Goal: Information Seeking & Learning: Learn about a topic

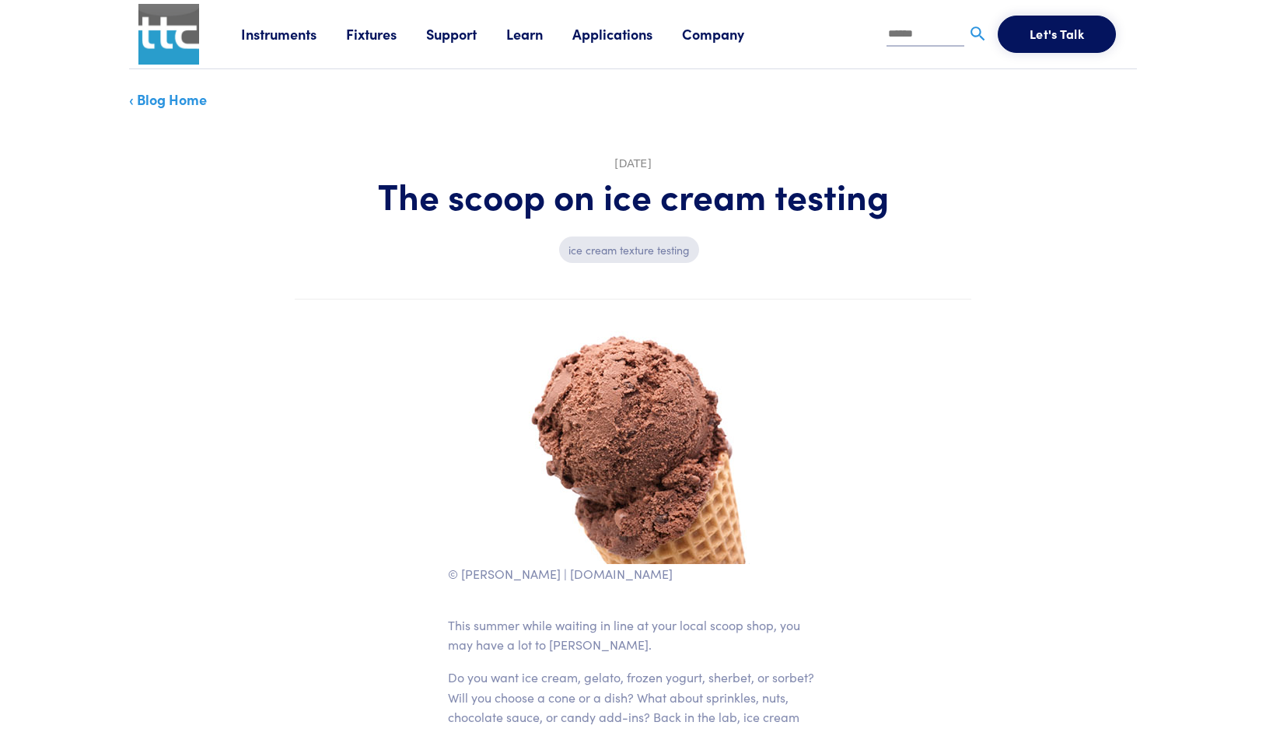
scroll to position [151, 0]
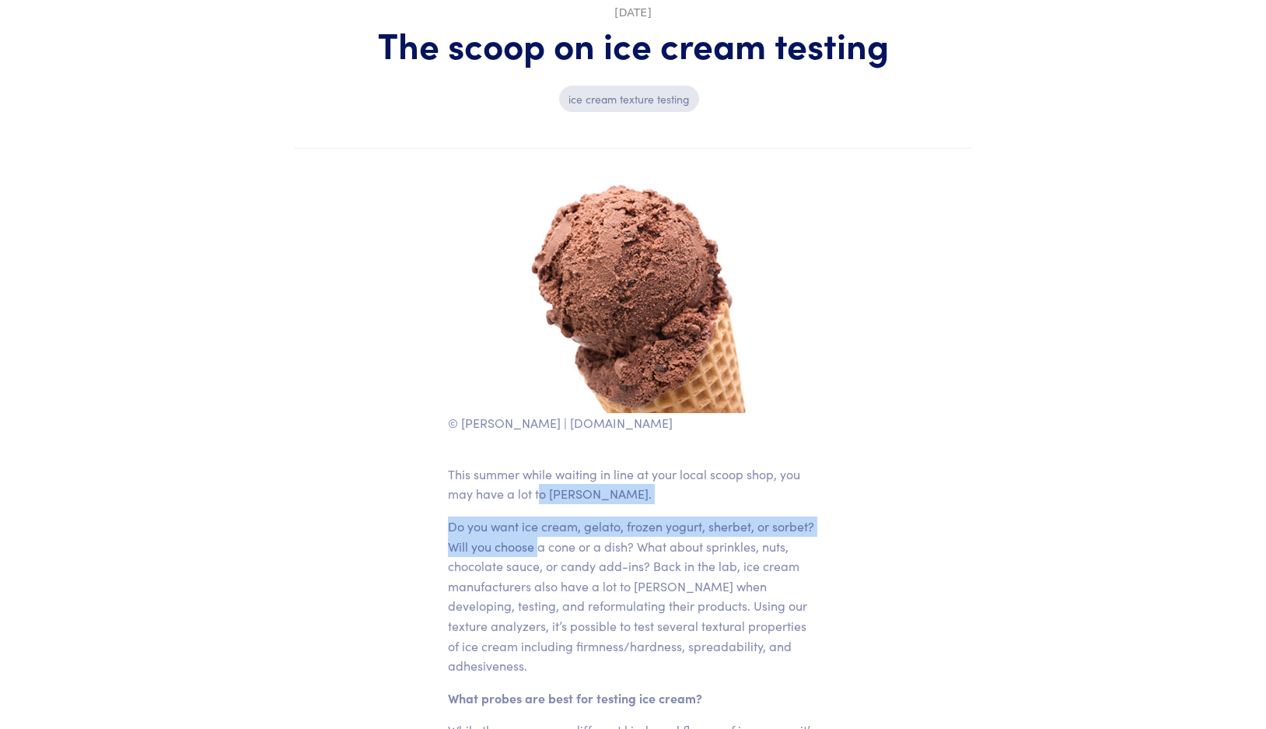
drag, startPoint x: 539, startPoint y: 484, endPoint x: 538, endPoint y: 547, distance: 63.0
click at [546, 598] on p "Do you want ice cream, gelato, frozen yogurt, sherbet, or sorbet? Will you choo…" at bounding box center [633, 596] width 370 height 159
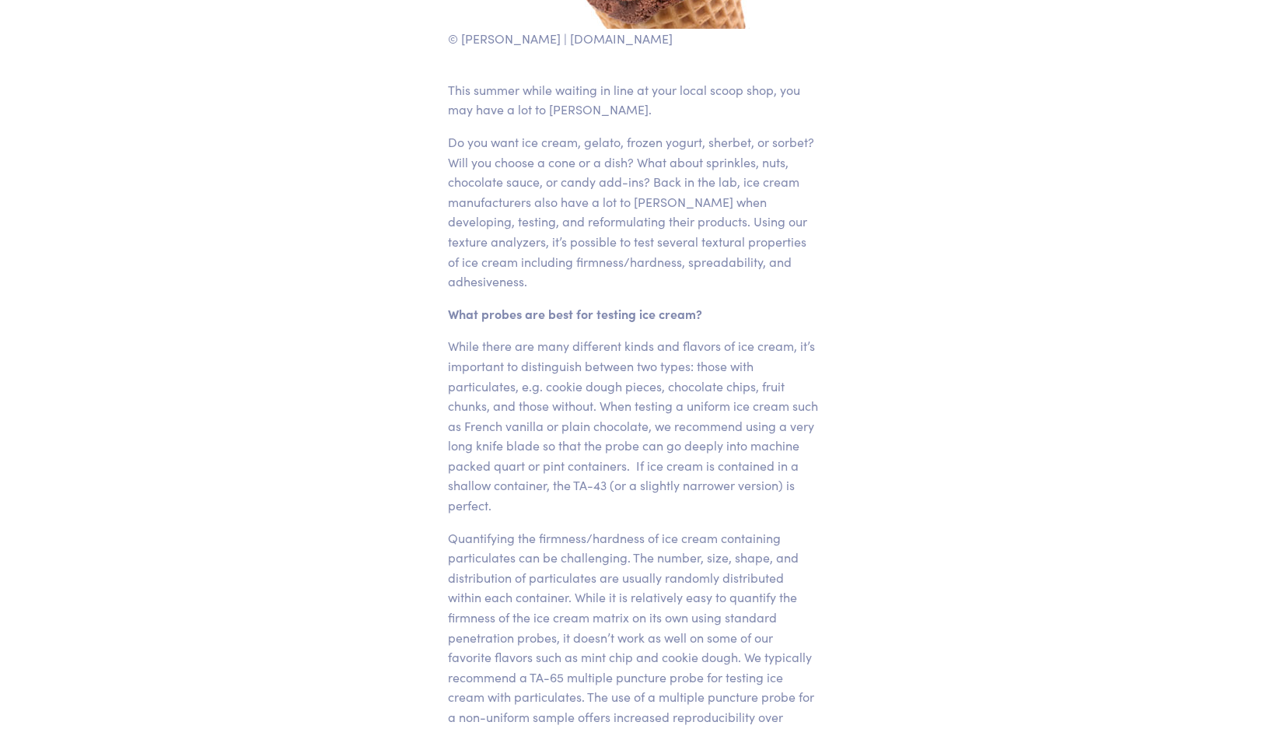
scroll to position [542, 0]
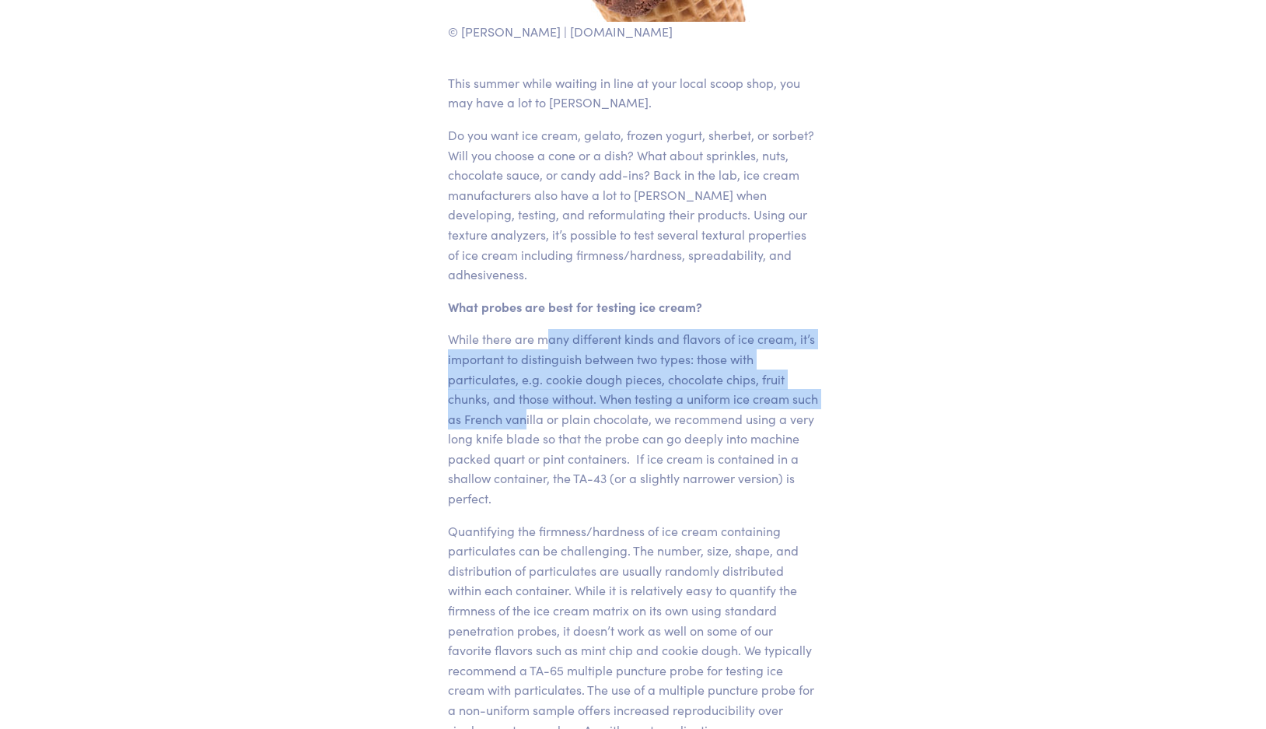
drag, startPoint x: 546, startPoint y: 330, endPoint x: 555, endPoint y: 404, distance: 74.5
click at [557, 405] on p "While there are many different kinds and flavors of ice cream, it’s important t…" at bounding box center [633, 418] width 370 height 179
click at [555, 404] on p "While there are many different kinds and flavors of ice cream, it’s important t…" at bounding box center [633, 418] width 370 height 179
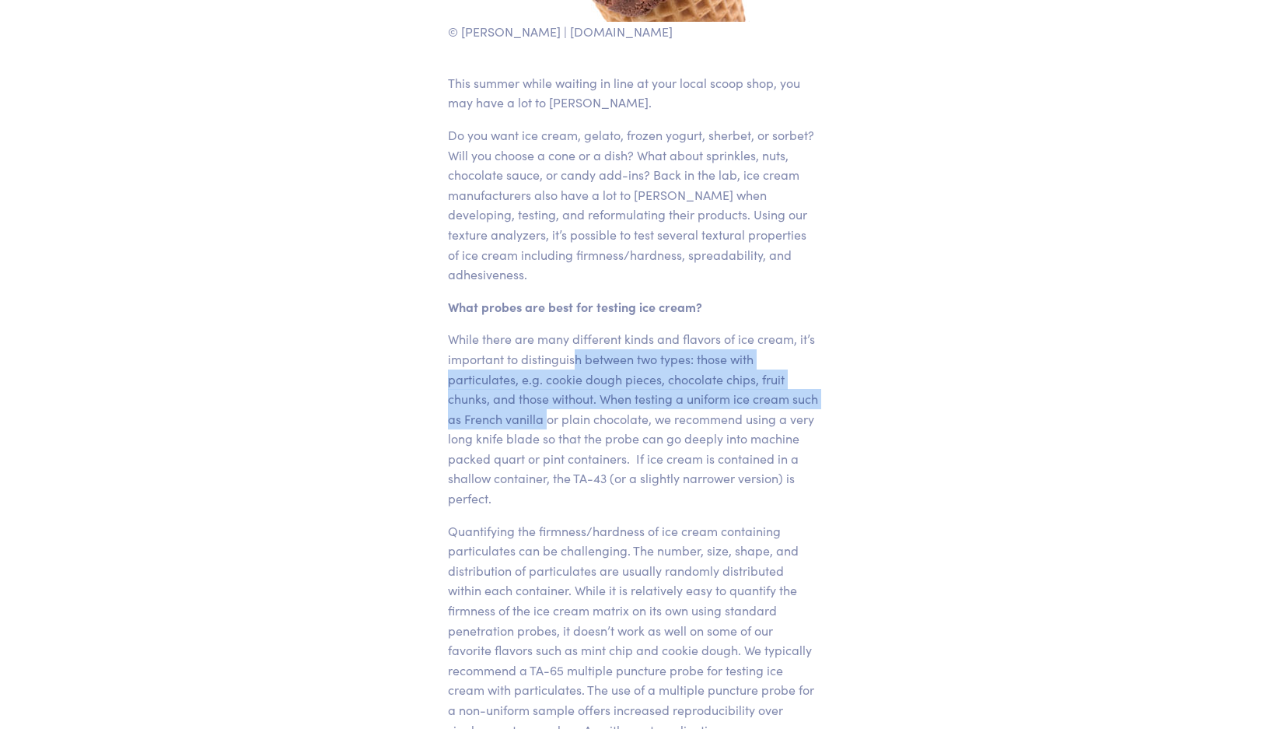
drag, startPoint x: 573, startPoint y: 357, endPoint x: 573, endPoint y: 399, distance: 42.0
click at [575, 401] on p "While there are many different kinds and flavors of ice cream, it’s important t…" at bounding box center [633, 418] width 370 height 179
click at [590, 409] on p "While there are many different kinds and flavors of ice cream, it’s important t…" at bounding box center [633, 418] width 370 height 179
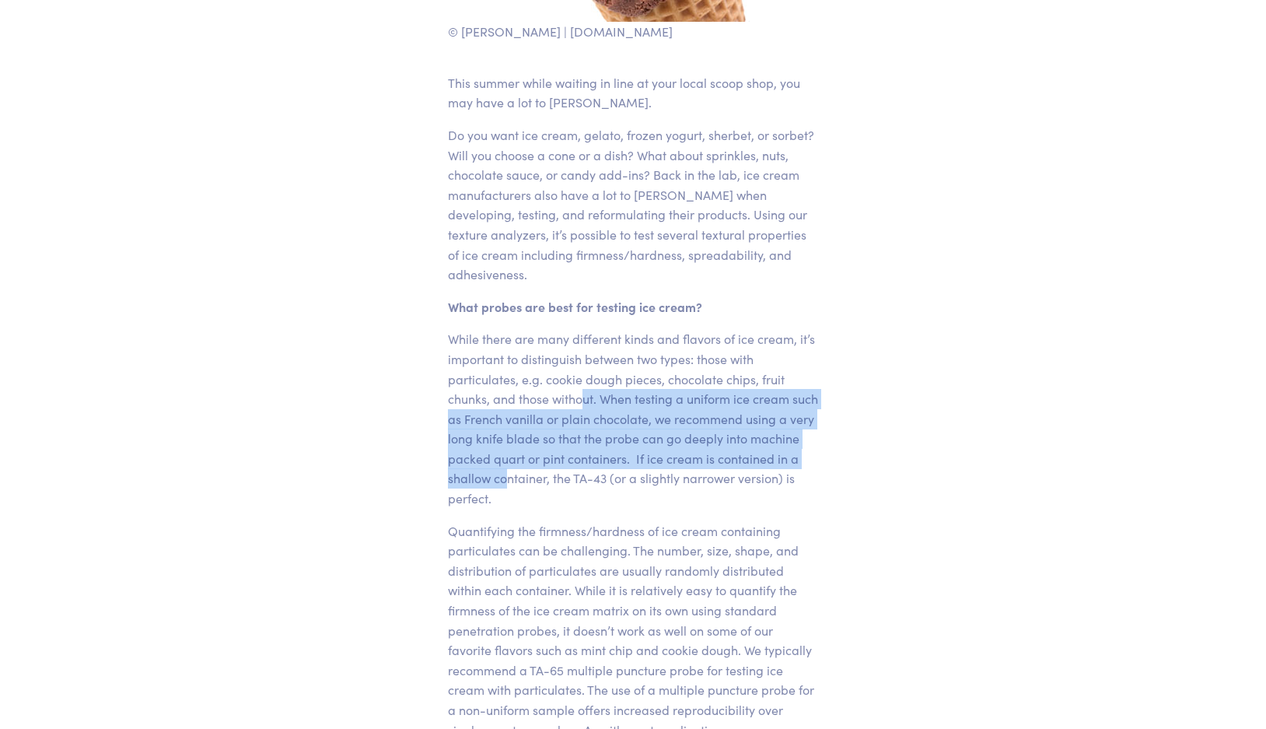
drag, startPoint x: 581, startPoint y: 397, endPoint x: 594, endPoint y: 464, distance: 68.1
click at [594, 464] on p "While there are many different kinds and flavors of ice cream, it’s important t…" at bounding box center [633, 418] width 370 height 179
click at [608, 475] on p "While there are many different kinds and flavors of ice cream, it’s important t…" at bounding box center [633, 418] width 370 height 179
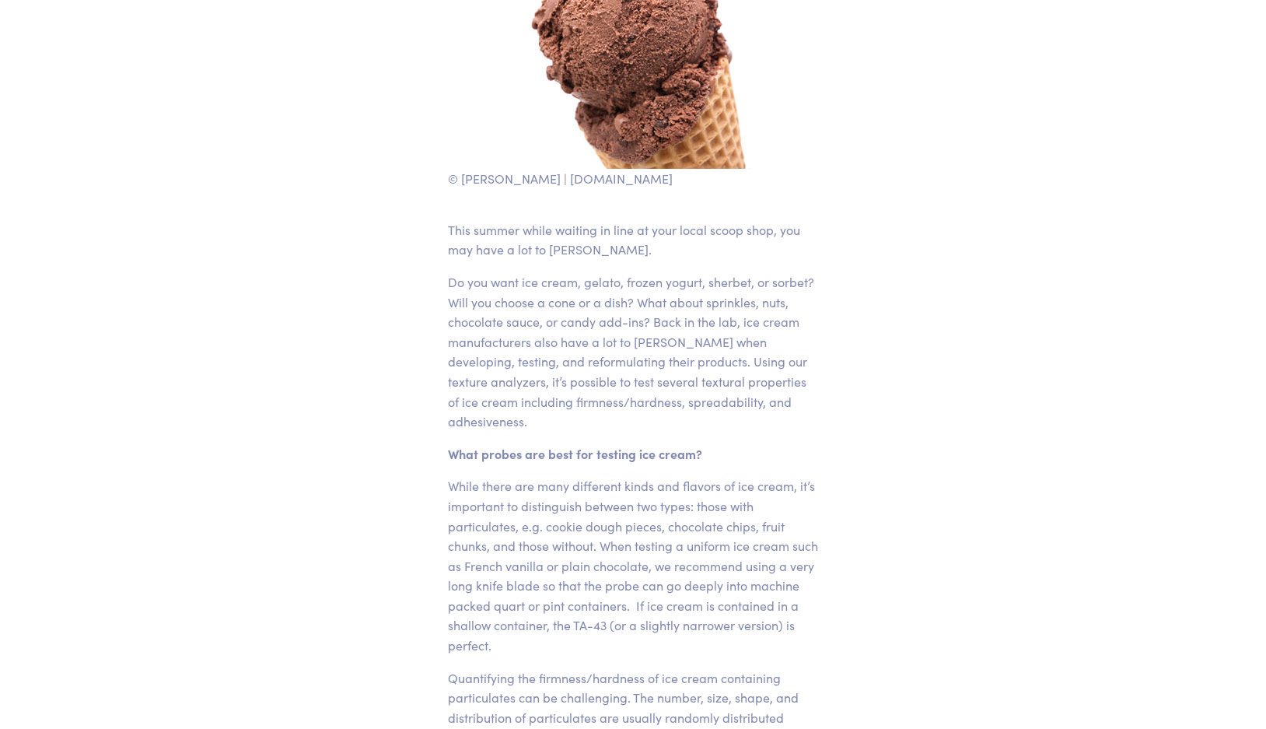
scroll to position [754, 0]
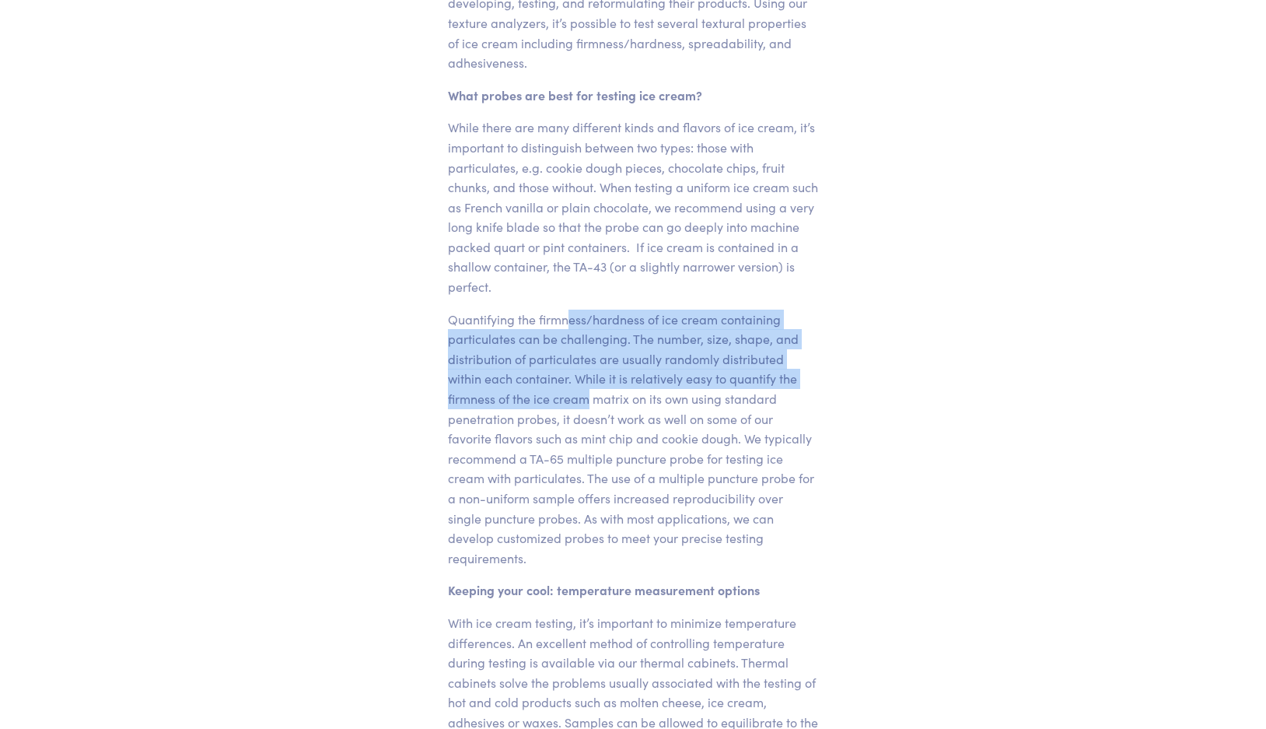
drag, startPoint x: 573, startPoint y: 306, endPoint x: 588, endPoint y: 385, distance: 80.9
click at [588, 386] on p "Quantifying the firmness/hardness of ice cream containing particulates can be c…" at bounding box center [633, 439] width 370 height 259
click at [588, 385] on p "Quantifying the firmness/hardness of ice cream containing particulates can be c…" at bounding box center [633, 439] width 370 height 259
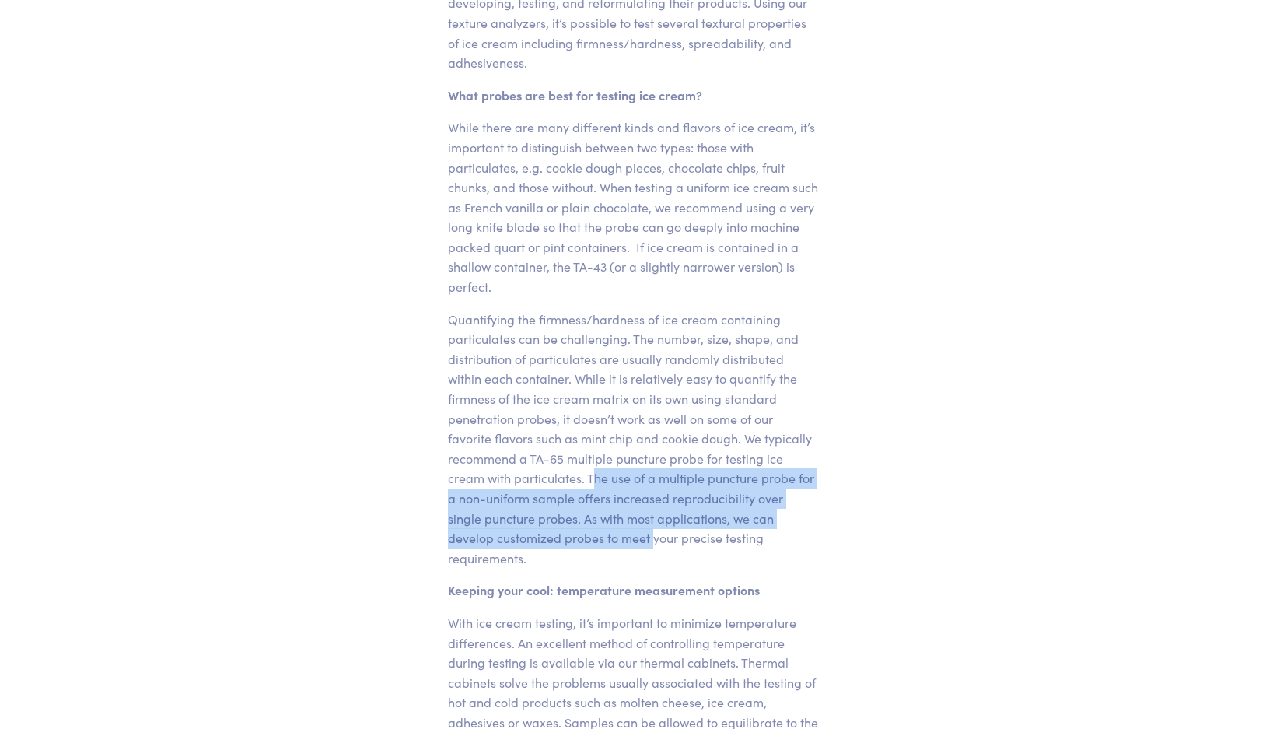
drag, startPoint x: 598, startPoint y: 458, endPoint x: 601, endPoint y: 528, distance: 70.1
click at [604, 529] on p "Quantifying the firmness/hardness of ice cream containing particulates can be c…" at bounding box center [633, 439] width 370 height 259
click at [601, 528] on p "Quantifying the firmness/hardness of ice cream containing particulates can be c…" at bounding box center [633, 439] width 370 height 259
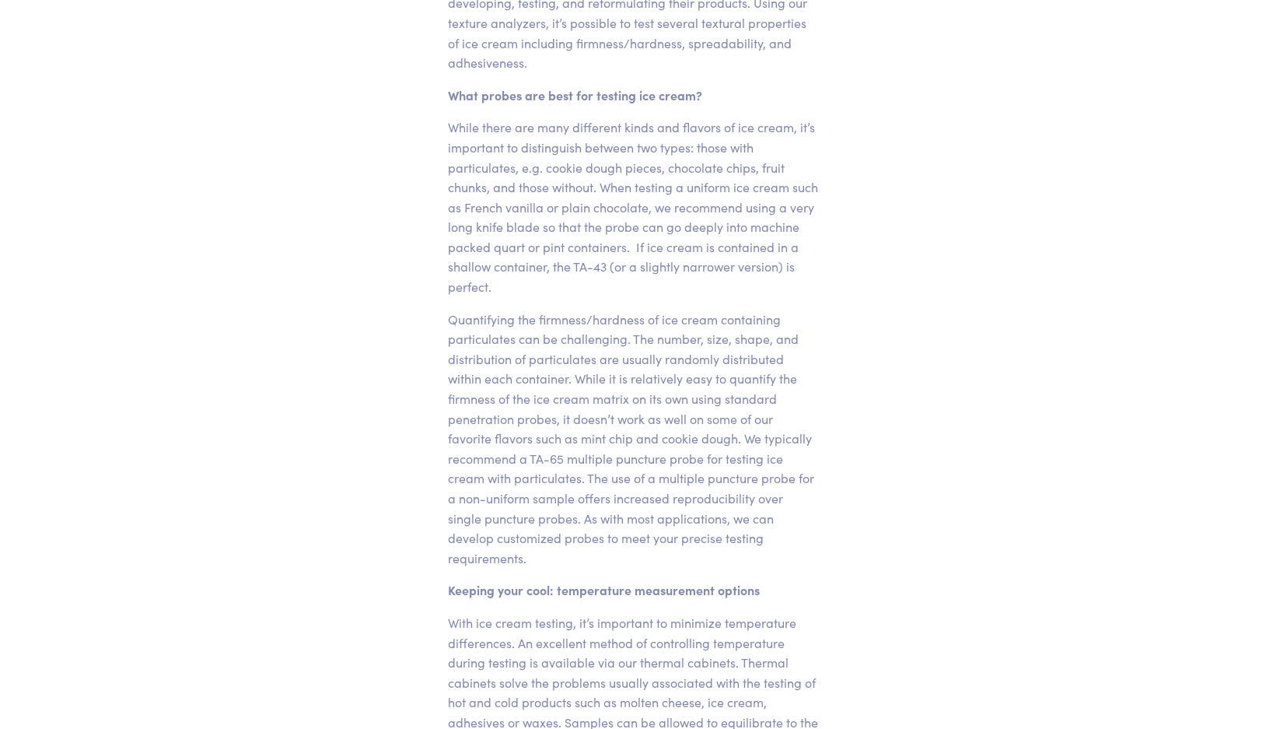
scroll to position [793, 0]
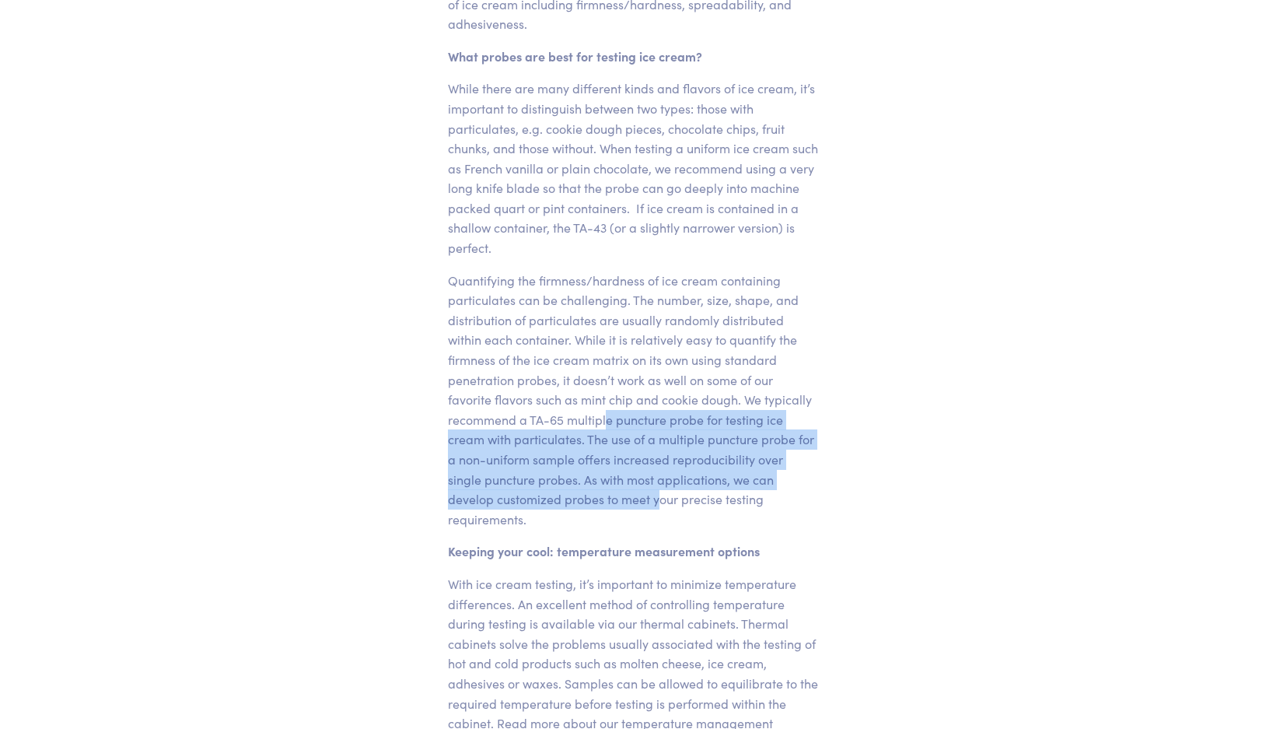
drag, startPoint x: 609, startPoint y: 407, endPoint x: 611, endPoint y: 482, distance: 74.7
click at [611, 482] on p "Quantifying the firmness/hardness of ice cream containing particulates can be c…" at bounding box center [633, 400] width 370 height 259
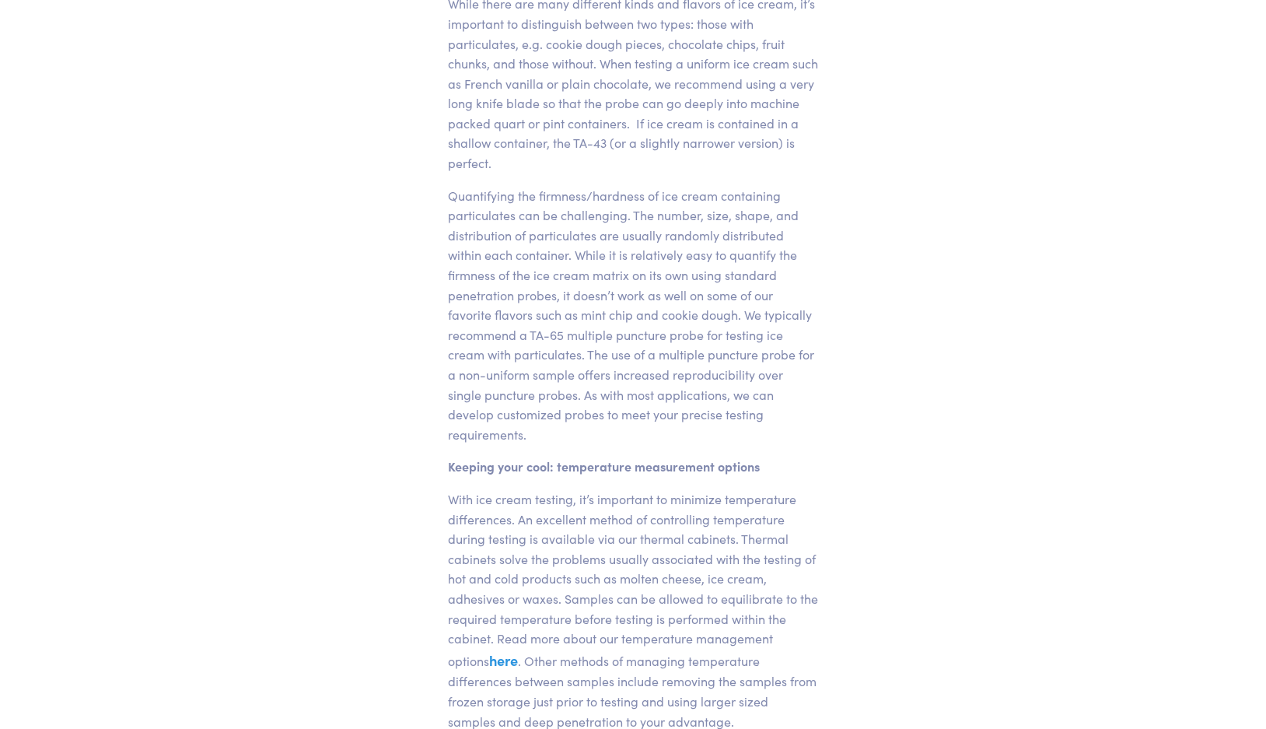
scroll to position [887, 0]
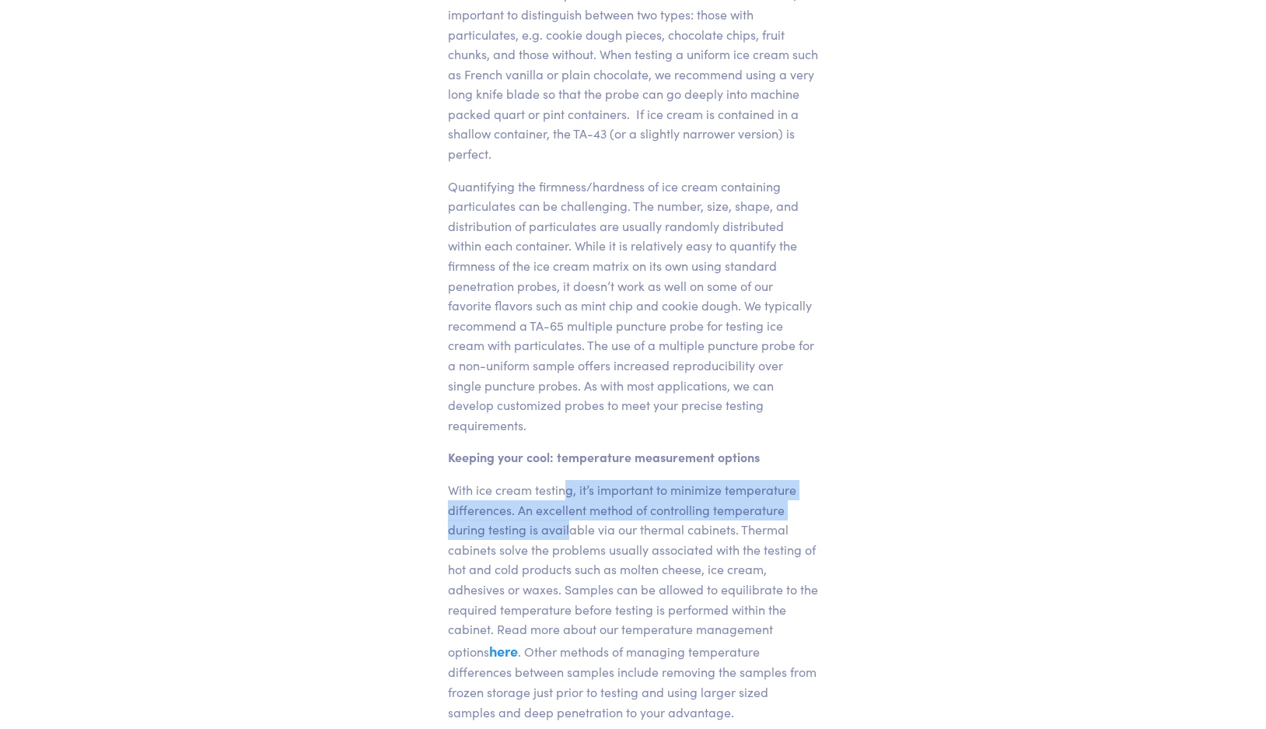
drag, startPoint x: 569, startPoint y: 447, endPoint x: 569, endPoint y: 498, distance: 51.4
click at [569, 498] on p "With ice cream testing, it’s important to minimize temperature differences. An …" at bounding box center [633, 601] width 370 height 242
click at [570, 499] on p "With ice cream testing, it’s important to minimize temperature differences. An …" at bounding box center [633, 601] width 370 height 242
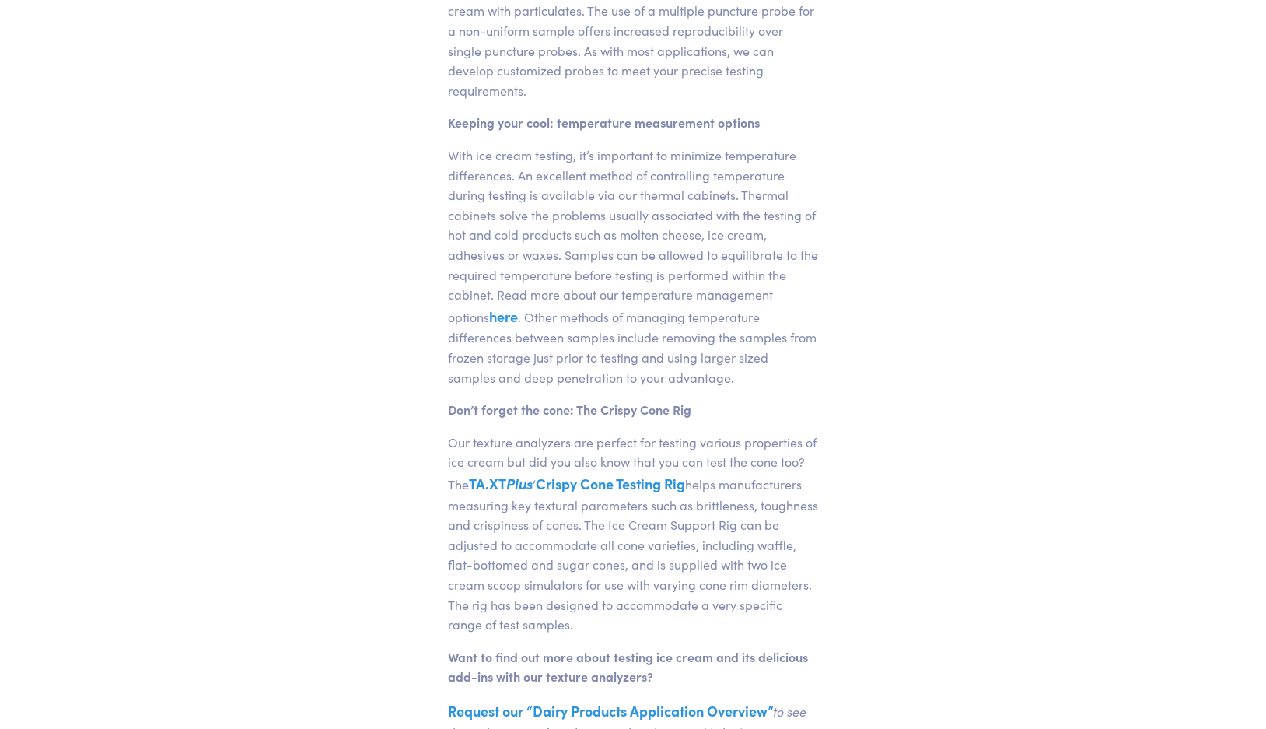
scroll to position [1230, 0]
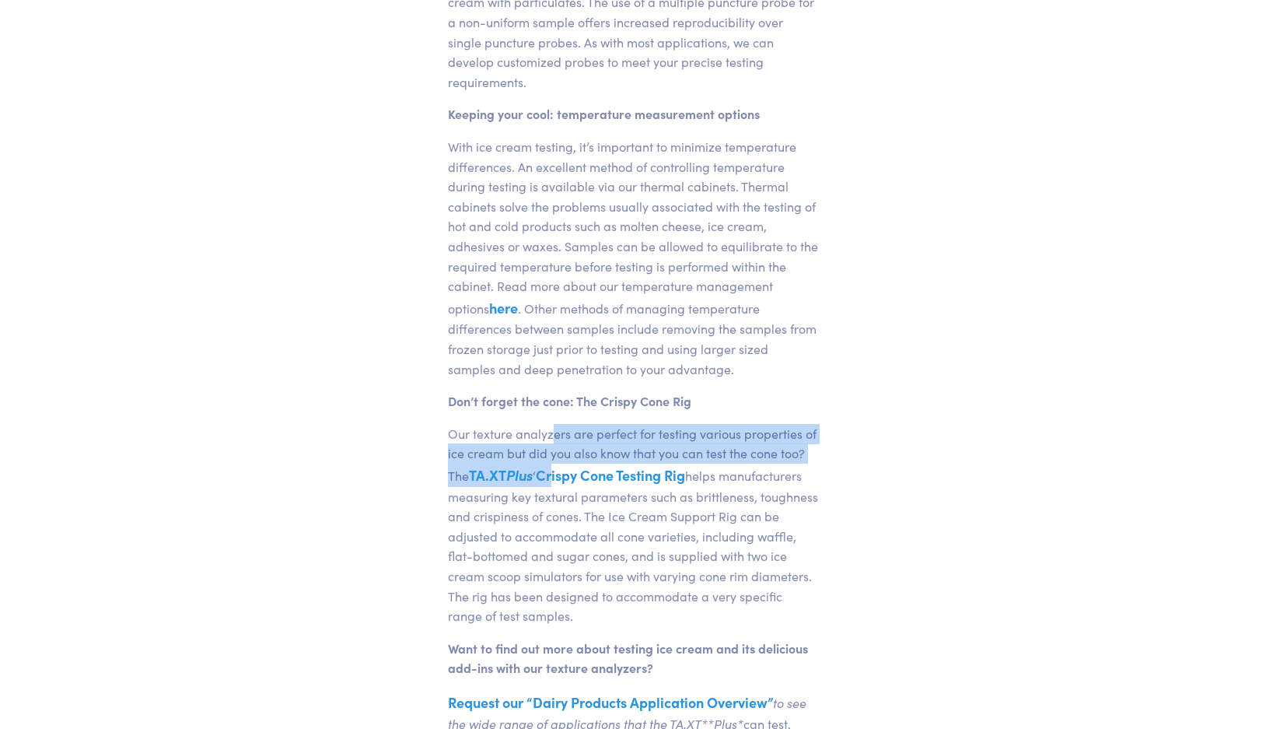
drag, startPoint x: 553, startPoint y: 380, endPoint x: 560, endPoint y: 422, distance: 41.8
click at [559, 424] on p "Our texture analyzers are perfect for testing various properties of ice cream b…" at bounding box center [633, 525] width 370 height 202
click at [593, 424] on p "Our texture analyzers are perfect for testing various properties of ice cream b…" at bounding box center [633, 525] width 370 height 202
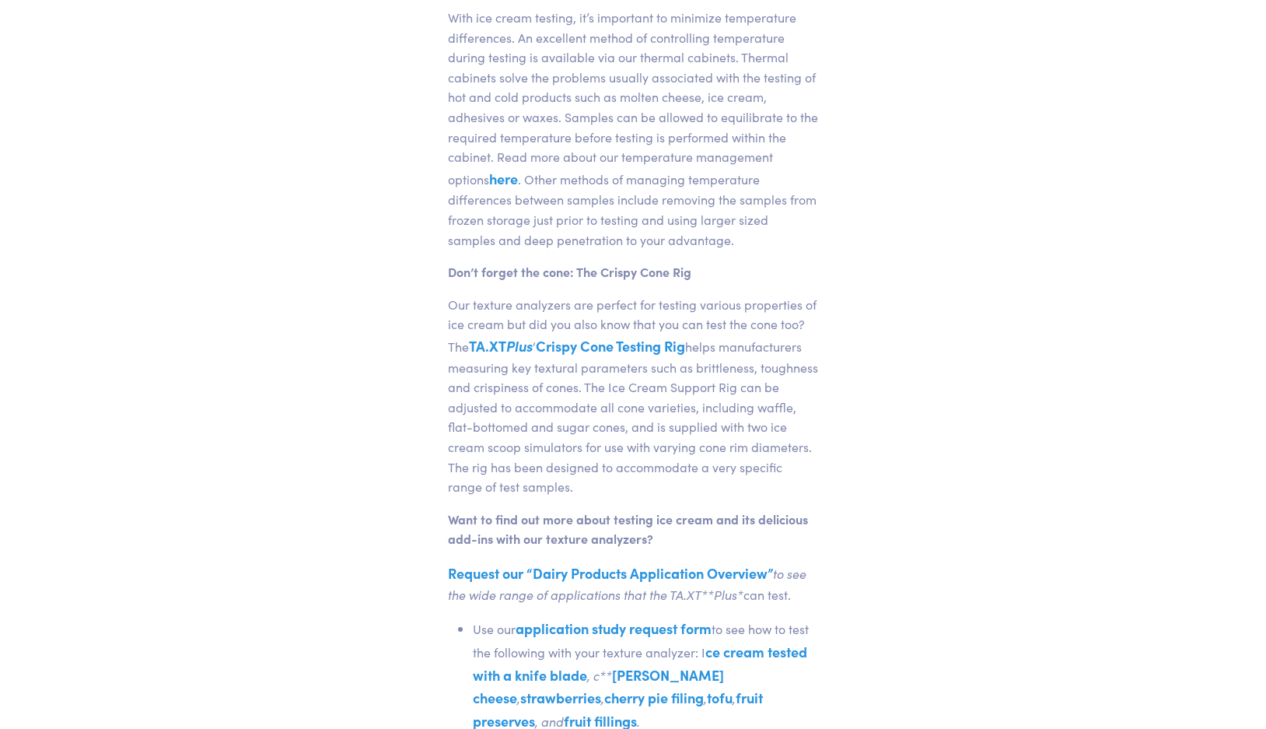
scroll to position [1368, 0]
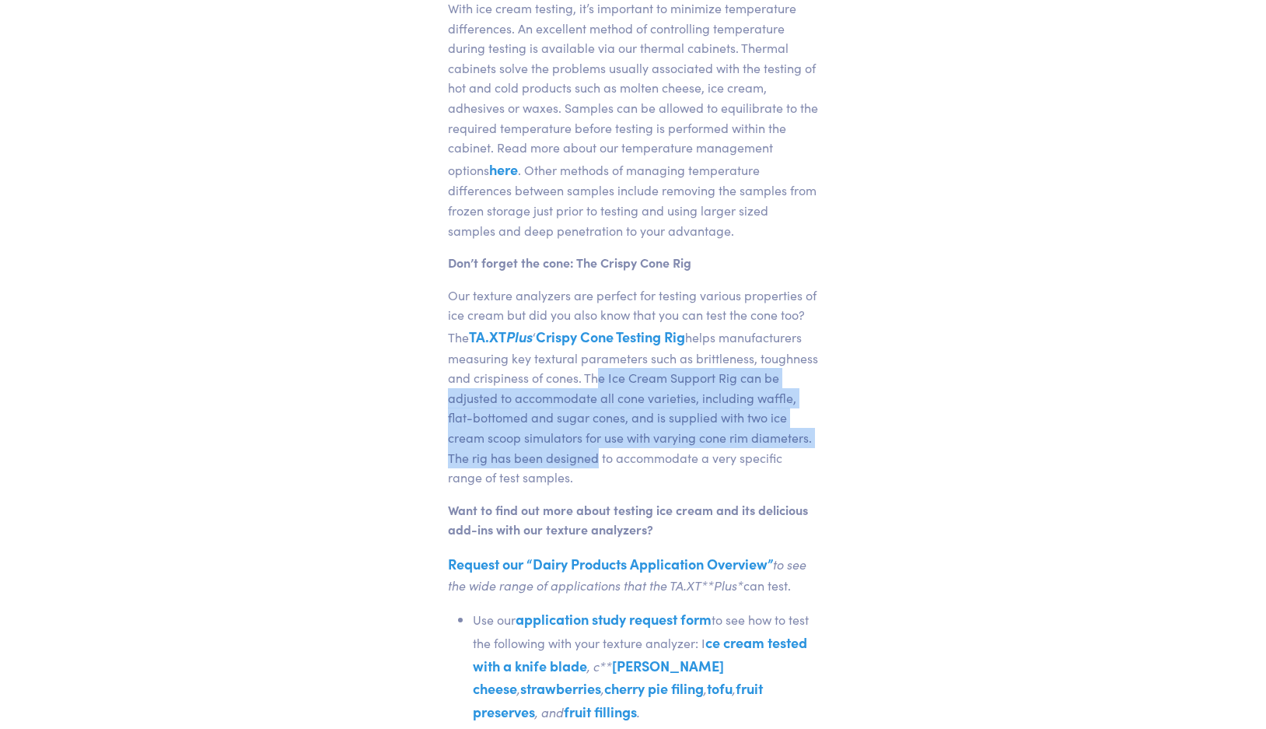
drag, startPoint x: 590, startPoint y: 338, endPoint x: 589, endPoint y: 404, distance: 65.4
click at [589, 404] on p "Our texture analyzers are perfect for testing various properties of ice cream b…" at bounding box center [633, 387] width 370 height 202
click at [589, 405] on p "Our texture analyzers are perfect for testing various properties of ice cream b…" at bounding box center [633, 387] width 370 height 202
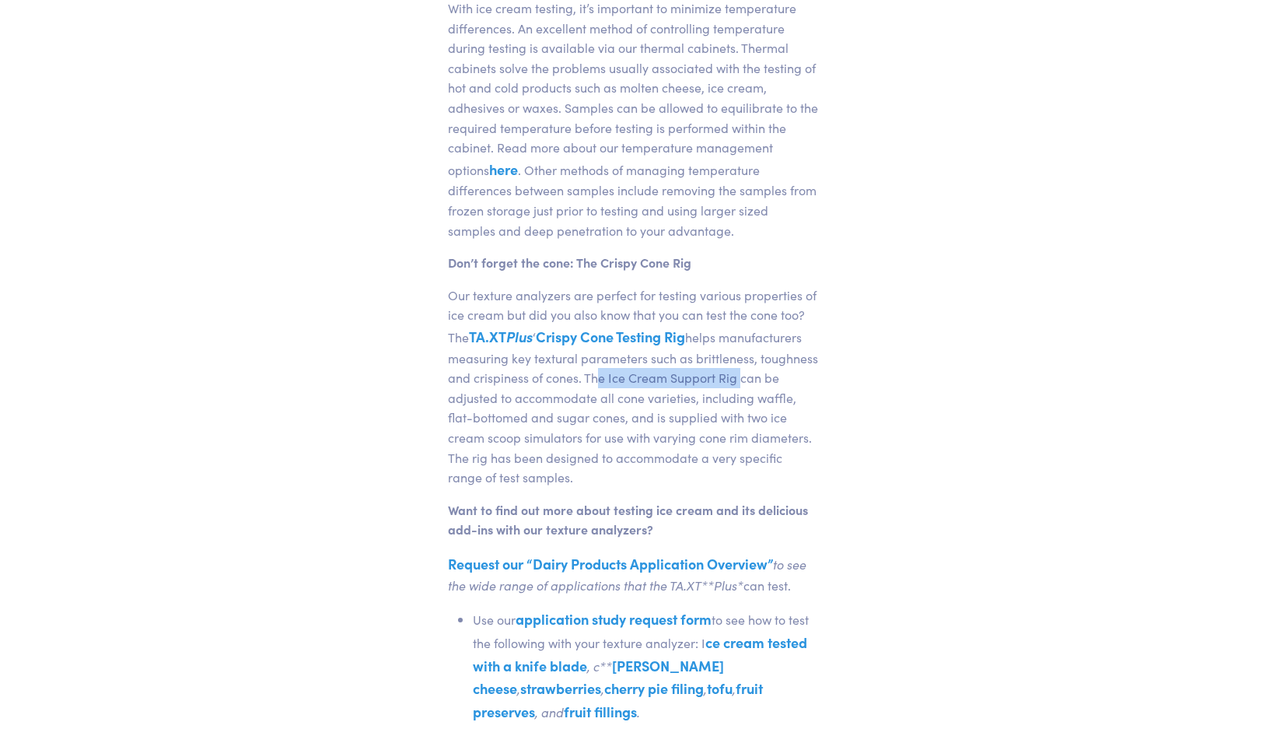
drag, startPoint x: 589, startPoint y: 338, endPoint x: 734, endPoint y: 334, distance: 144.8
click at [734, 334] on p "Our texture analyzers are perfect for testing various properties of ice cream b…" at bounding box center [633, 387] width 370 height 202
click at [733, 370] on p "Our texture analyzers are perfect for testing various properties of ice cream b…" at bounding box center [633, 387] width 370 height 202
click at [508, 327] on link "TA.XT Plus" at bounding box center [501, 336] width 64 height 19
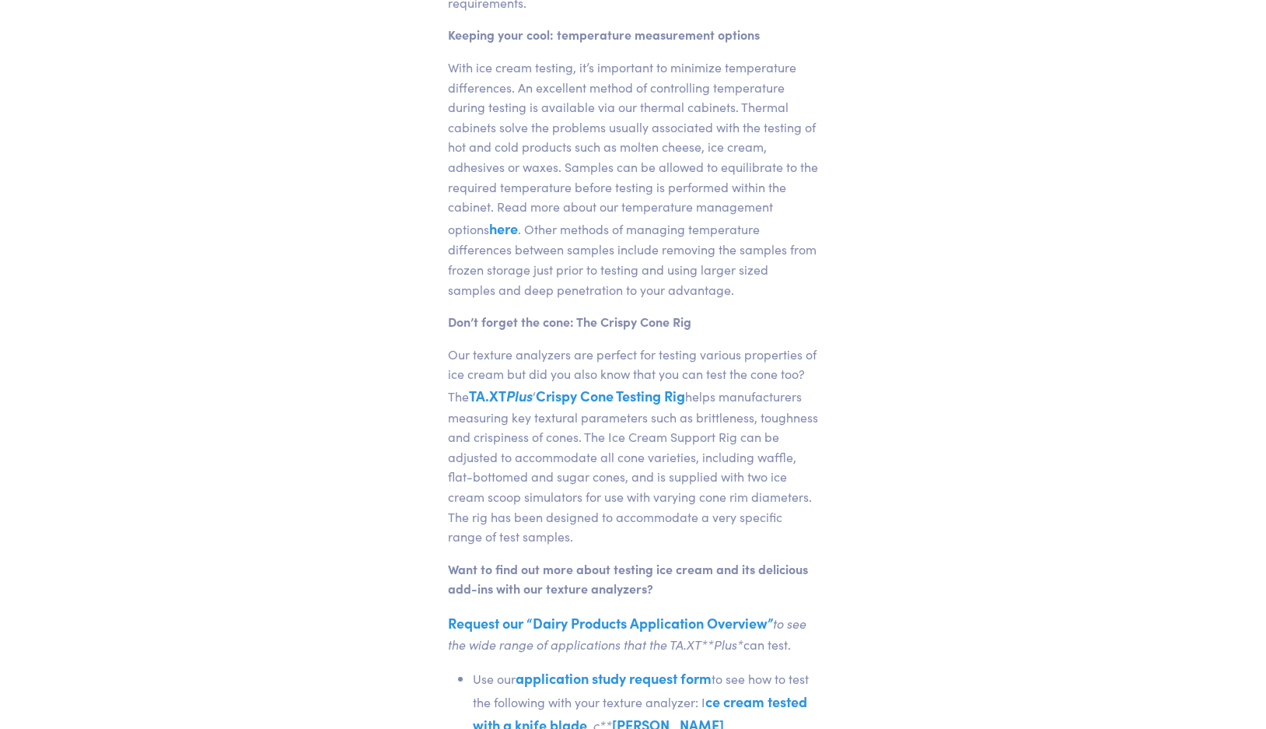
scroll to position [1308, 0]
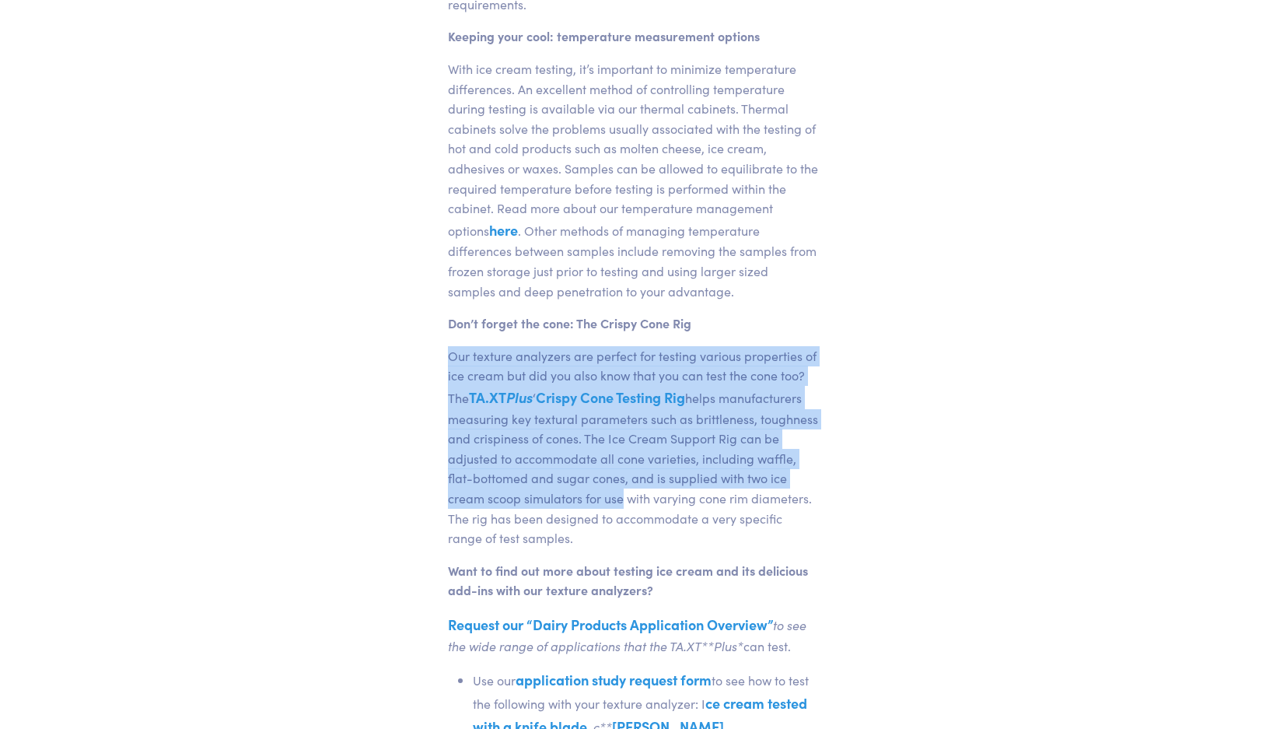
drag, startPoint x: 448, startPoint y: 311, endPoint x: 617, endPoint y: 449, distance: 217.9
click at [617, 449] on p "Our texture analyzers are perfect for testing various properties of ice cream b…" at bounding box center [633, 447] width 370 height 202
click at [652, 491] on p "Our texture analyzers are perfect for testing various properties of ice cream b…" at bounding box center [633, 447] width 370 height 202
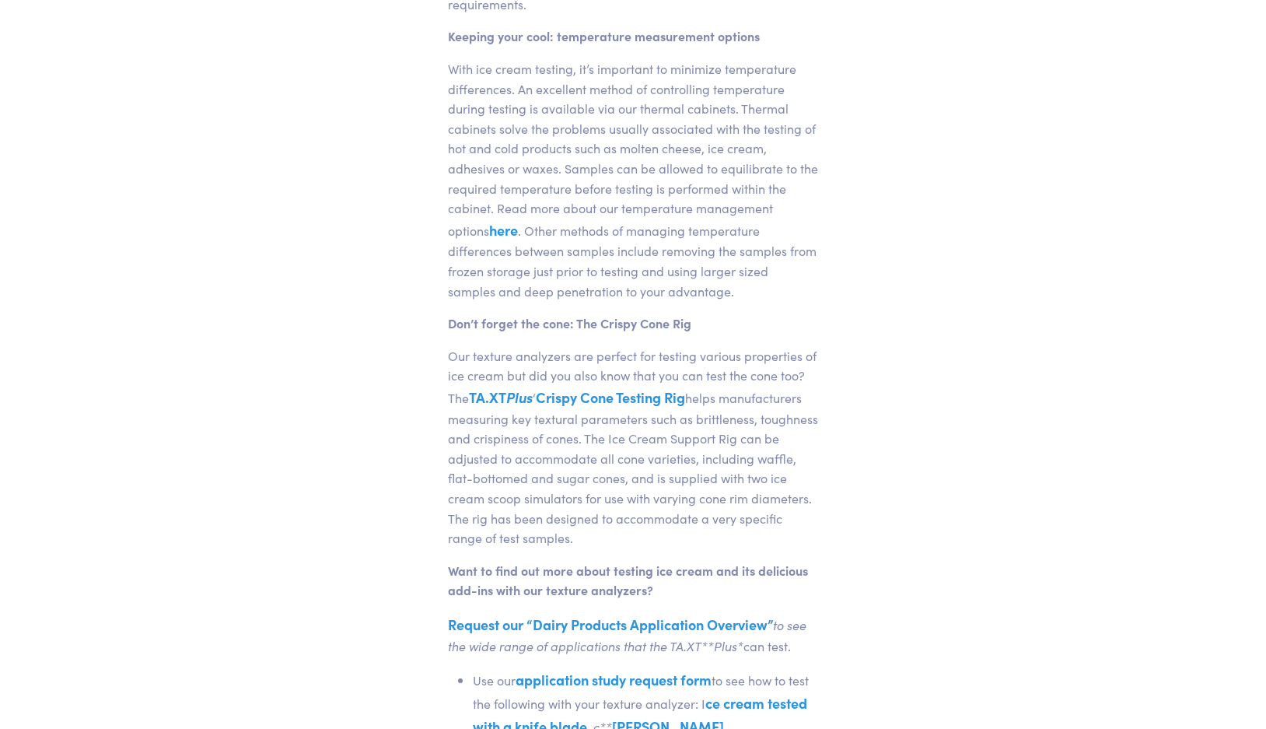
click at [440, 314] on div "© [PERSON_NAME] | [DOMAIN_NAME] This summer while waiting in line at your local…" at bounding box center [633, 98] width 389 height 2151
click at [447, 312] on div "© [PERSON_NAME] | [DOMAIN_NAME] This summer while waiting in line at your local…" at bounding box center [633, 98] width 389 height 2151
drag, startPoint x: 467, startPoint y: 356, endPoint x: 696, endPoint y: 352, distance: 229.5
click at [696, 352] on p "Our texture analyzers are perfect for testing various properties of ice cream b…" at bounding box center [633, 447] width 370 height 202
click at [685, 223] on p "With ice cream testing, it’s important to minimize temperature differences. An …" at bounding box center [633, 180] width 370 height 242
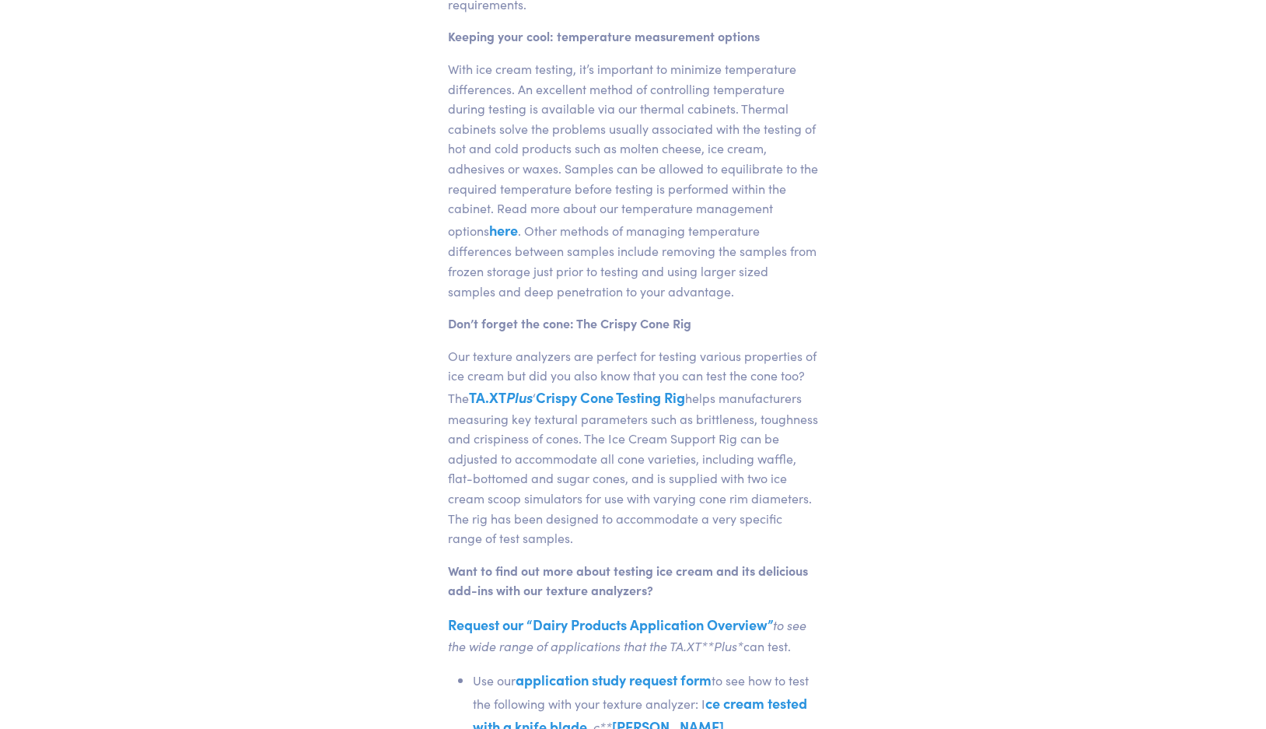
scroll to position [1341, 0]
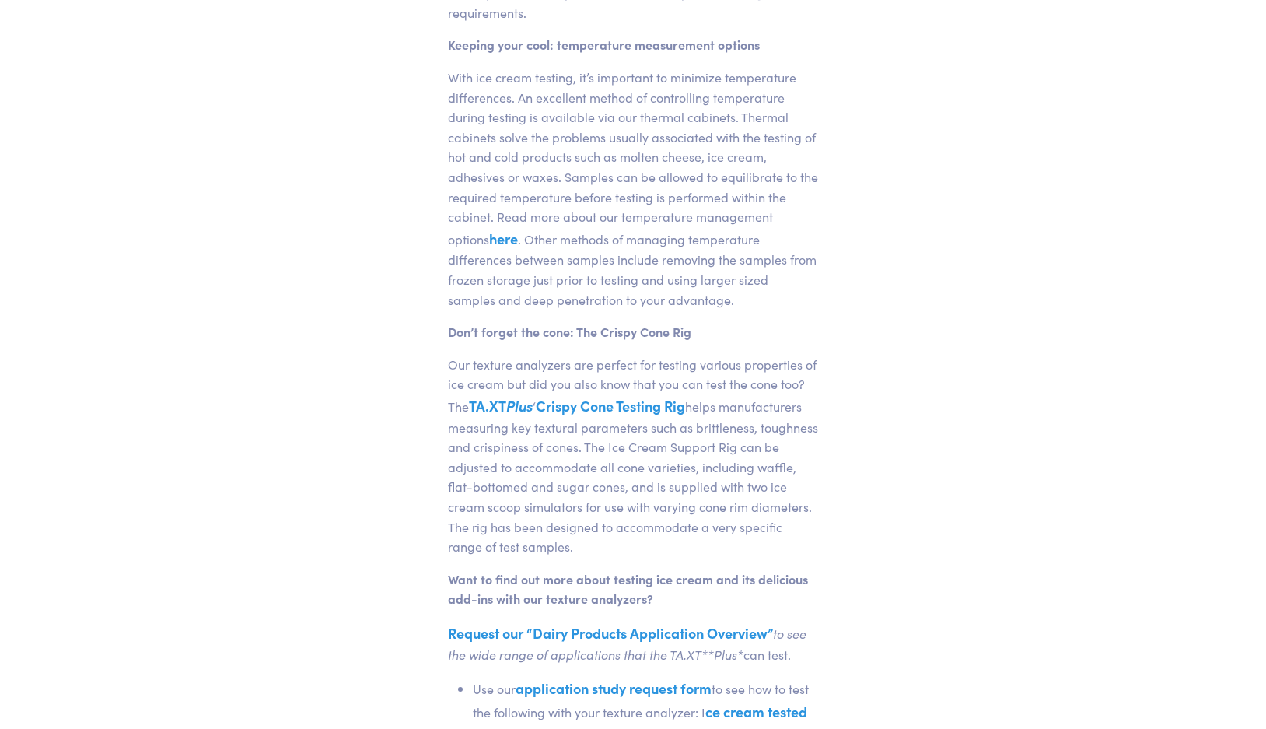
scroll to position [1304, 0]
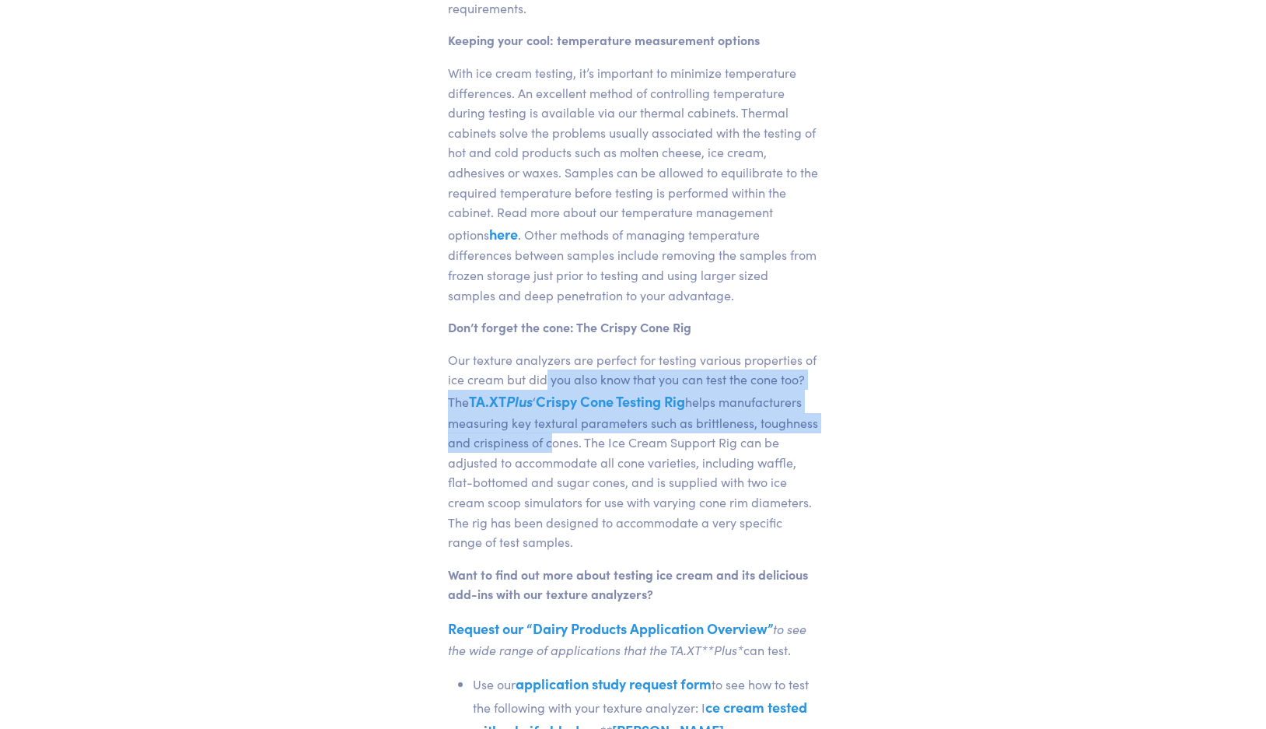
drag, startPoint x: 547, startPoint y: 331, endPoint x: 547, endPoint y: 398, distance: 66.9
click at [547, 398] on p "Our texture analyzers are perfect for testing various properties of ice cream b…" at bounding box center [633, 451] width 370 height 202
click at [546, 446] on p "Our texture analyzers are perfect for testing various properties of ice cream b…" at bounding box center [633, 451] width 370 height 202
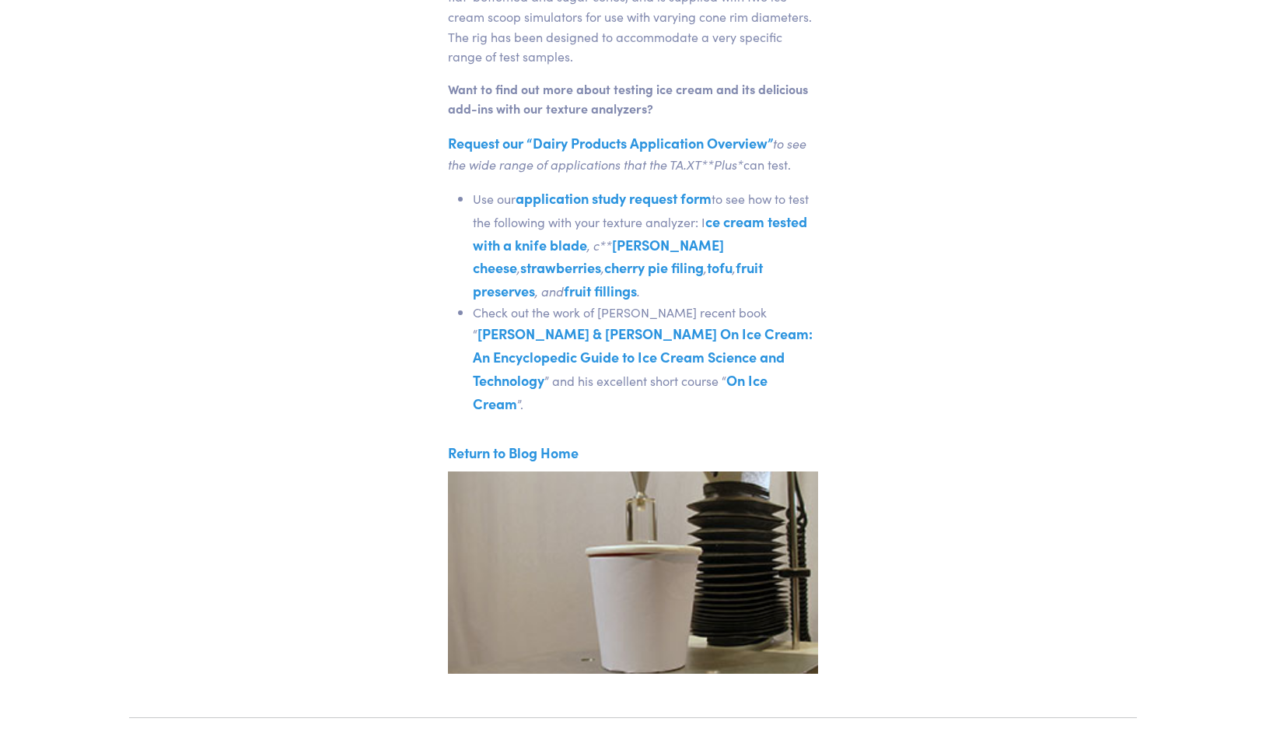
scroll to position [1792, 0]
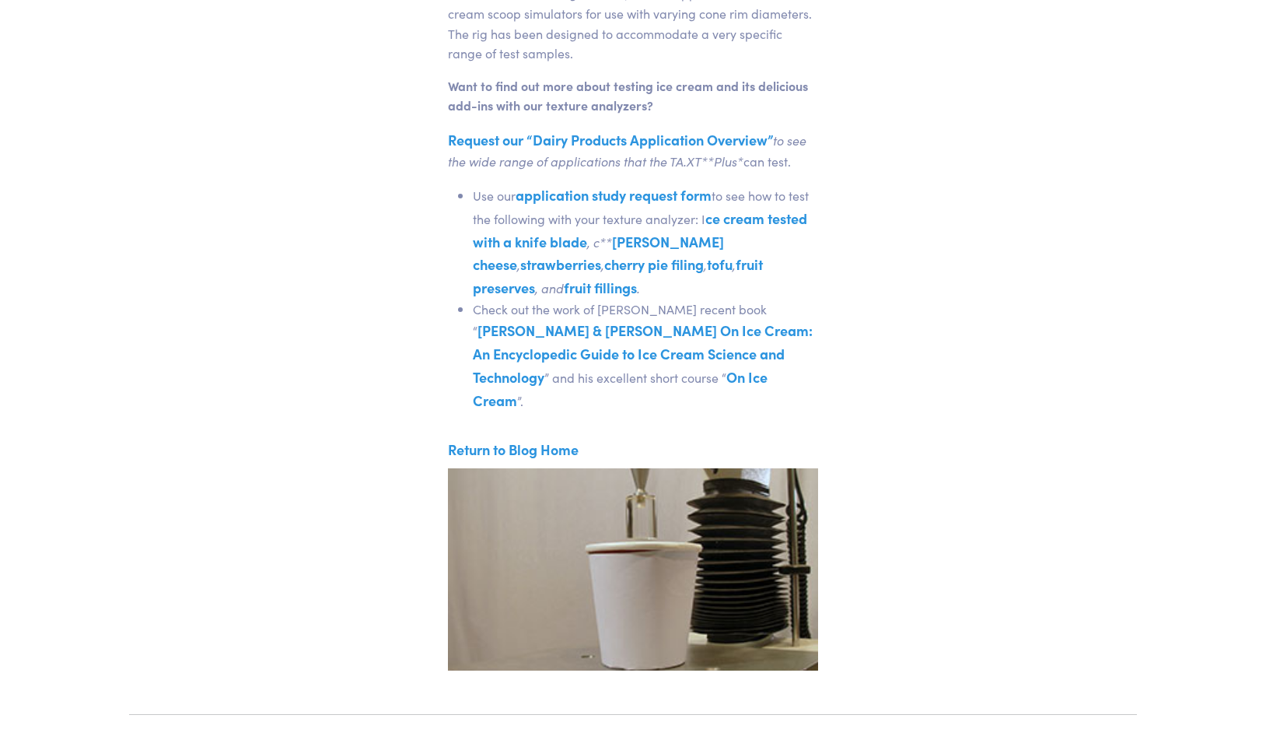
drag, startPoint x: 367, startPoint y: 145, endPoint x: 367, endPoint y: 174, distance: 28.8
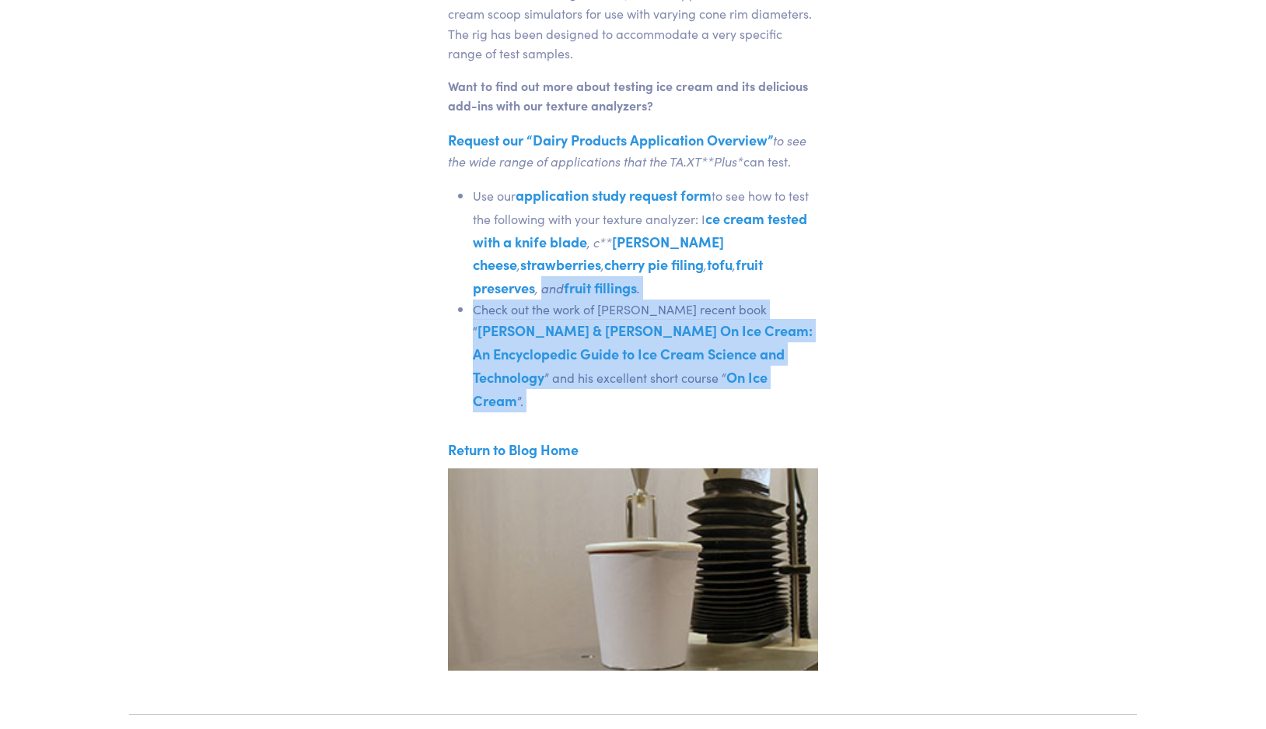
drag, startPoint x: 435, startPoint y: 242, endPoint x: 439, endPoint y: 345, distance: 102.8
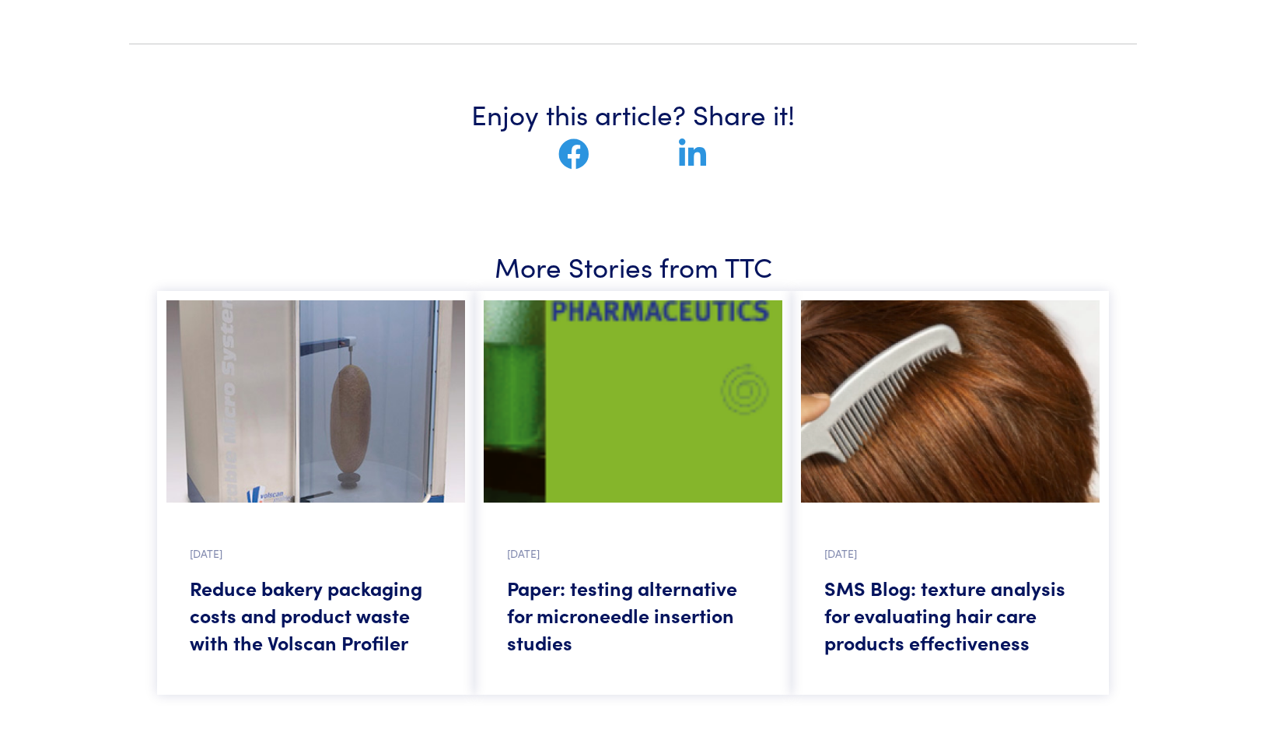
scroll to position [2521, 0]
